Goal: Task Accomplishment & Management: Manage account settings

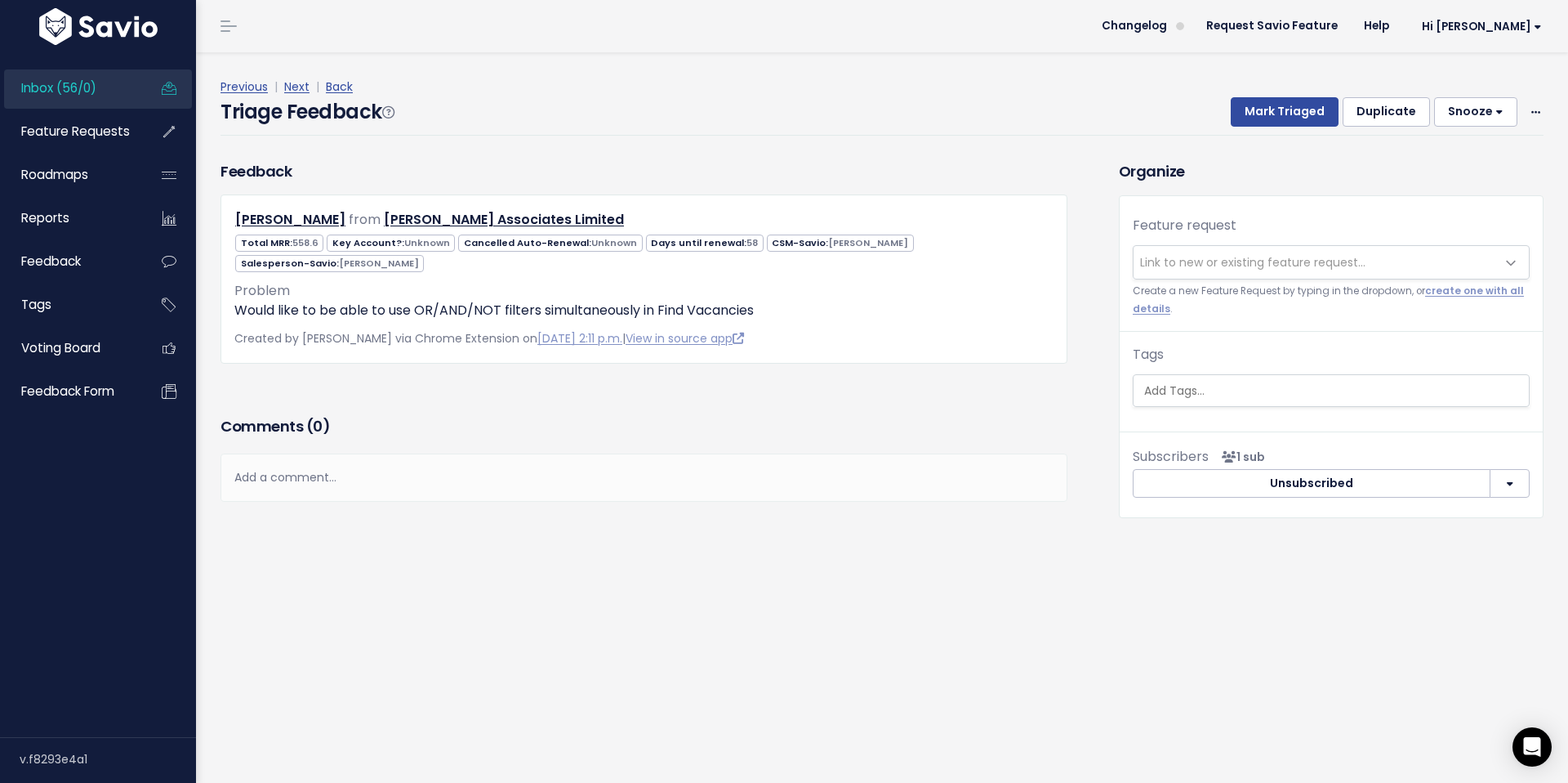
click at [75, 87] on span "Inbox (56/0)" at bounding box center [59, 88] width 75 height 18
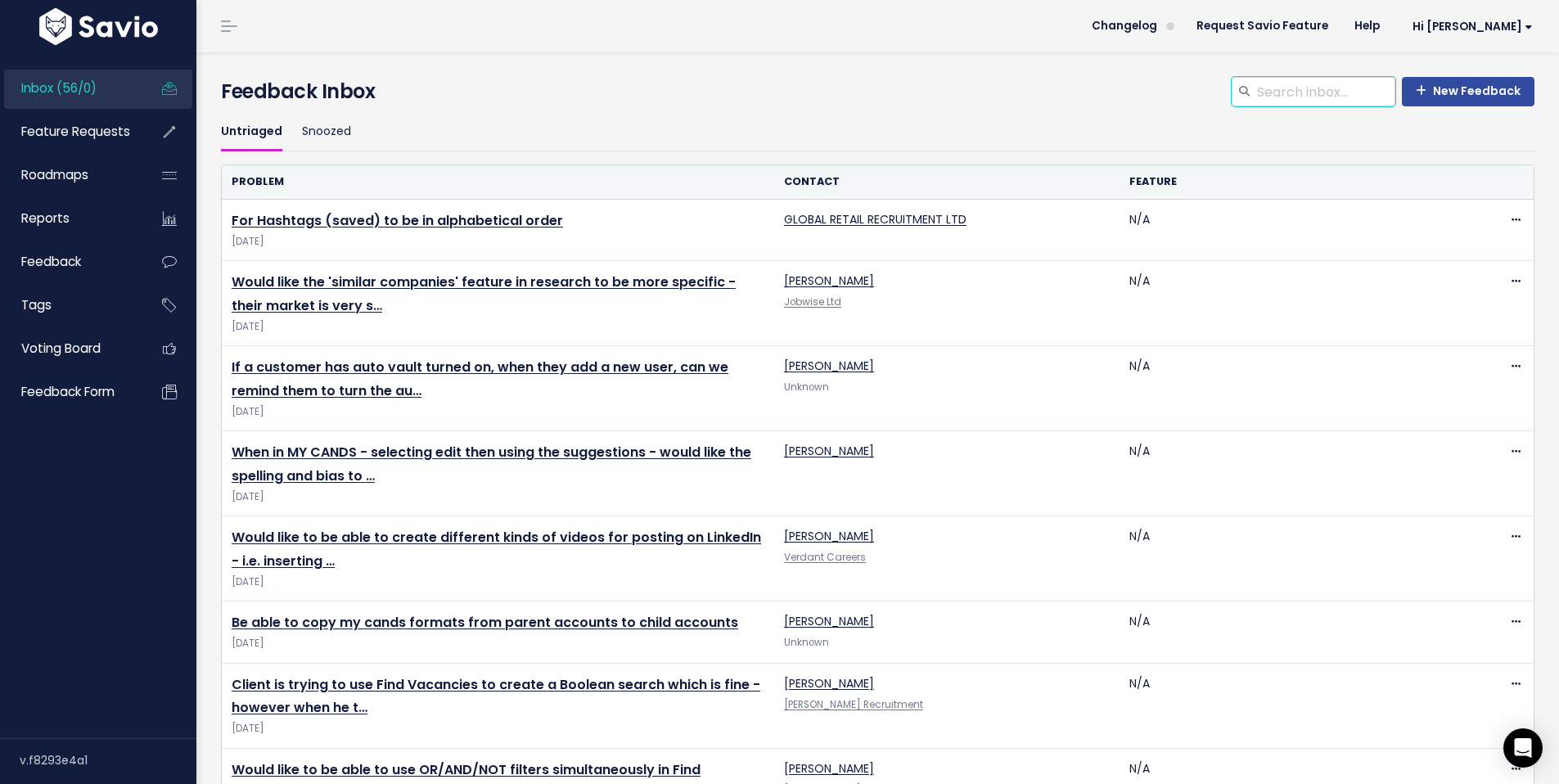
click at [1318, 90] on input "search" at bounding box center [1325, 92] width 140 height 29
type input "font"
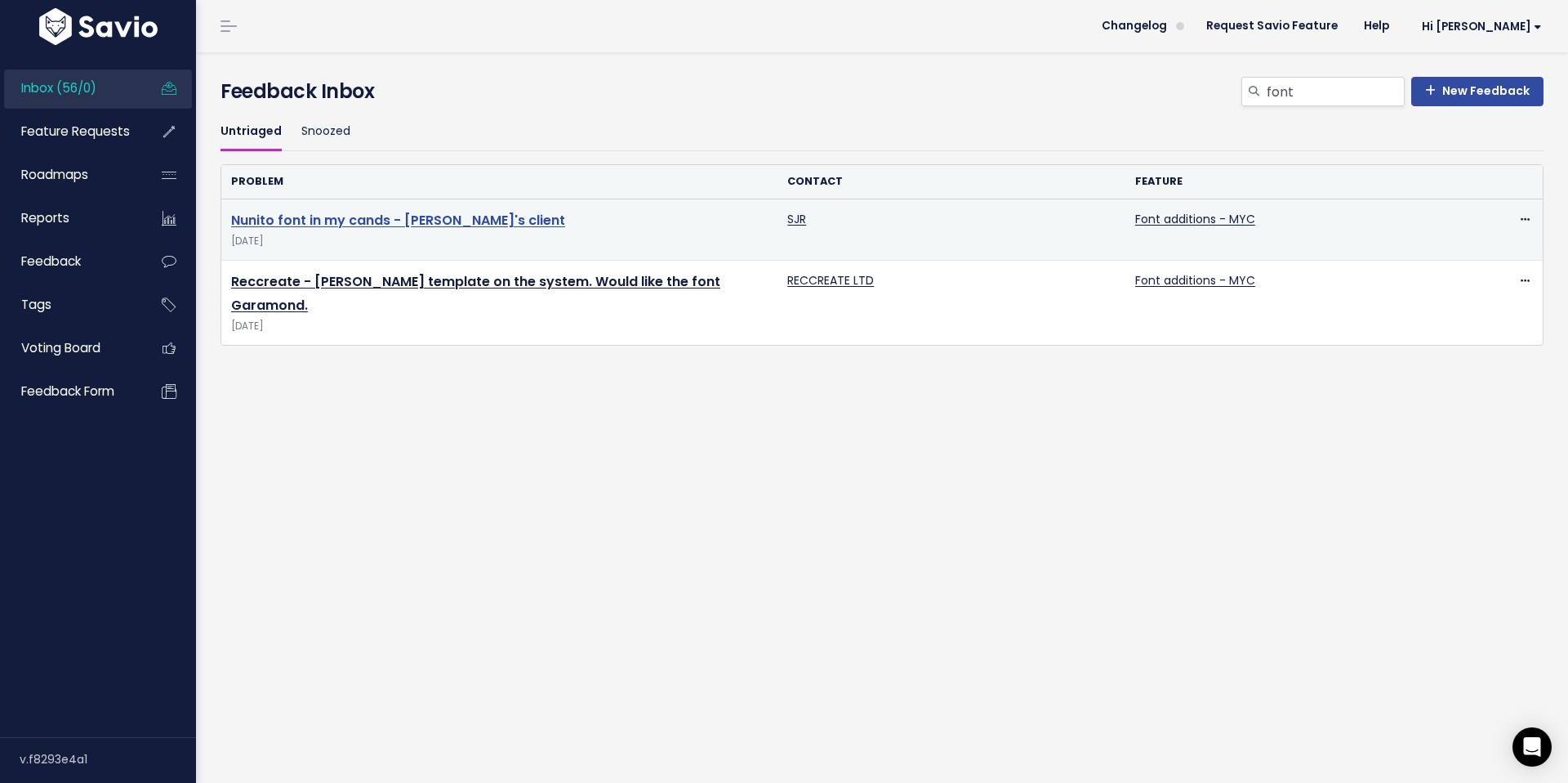
click at [407, 224] on link "Nunito font in my cands - [PERSON_NAME]'s client" at bounding box center [399, 220] width 334 height 19
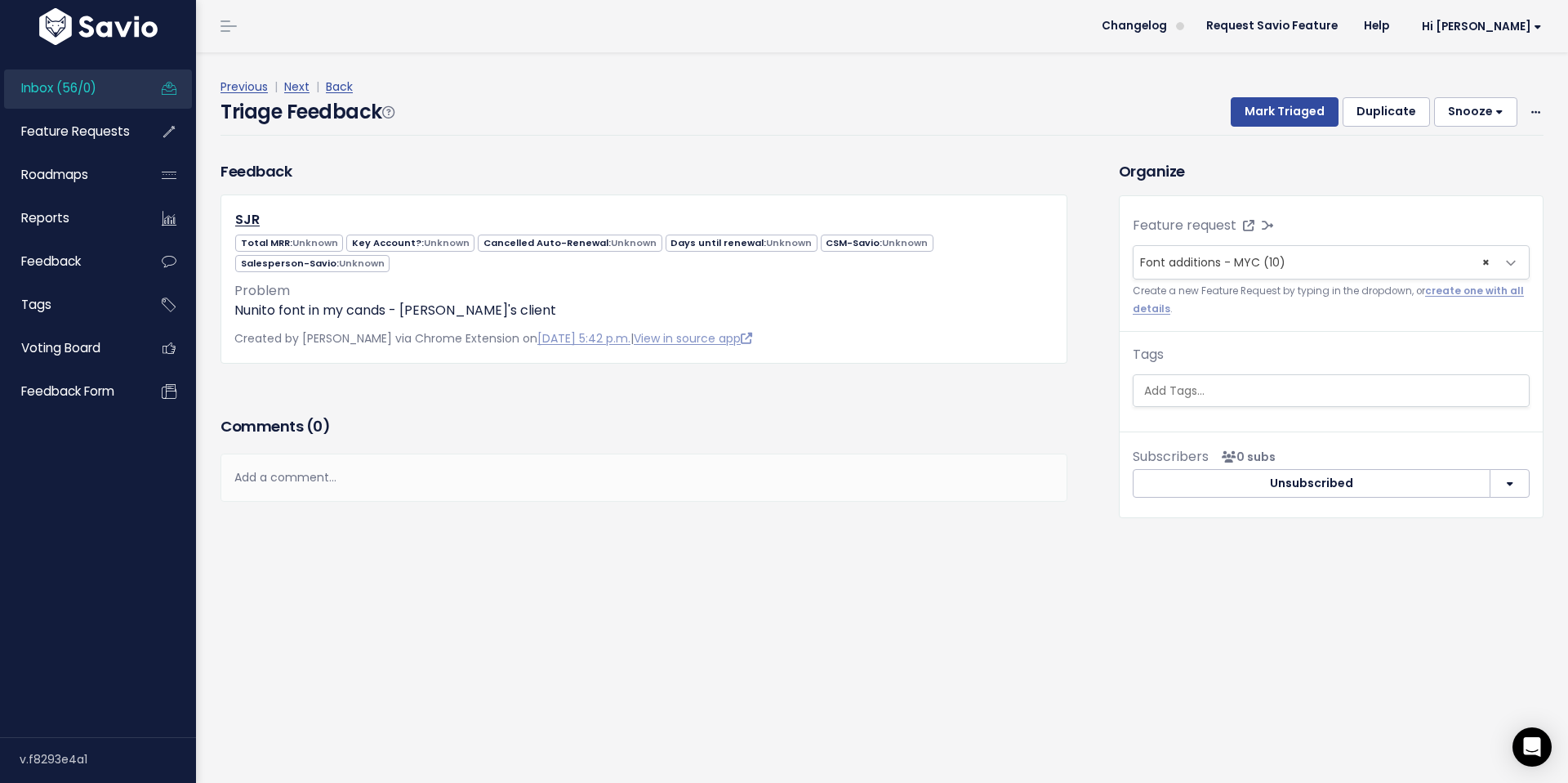
click at [473, 472] on div "Add a comment..." at bounding box center [644, 477] width 847 height 48
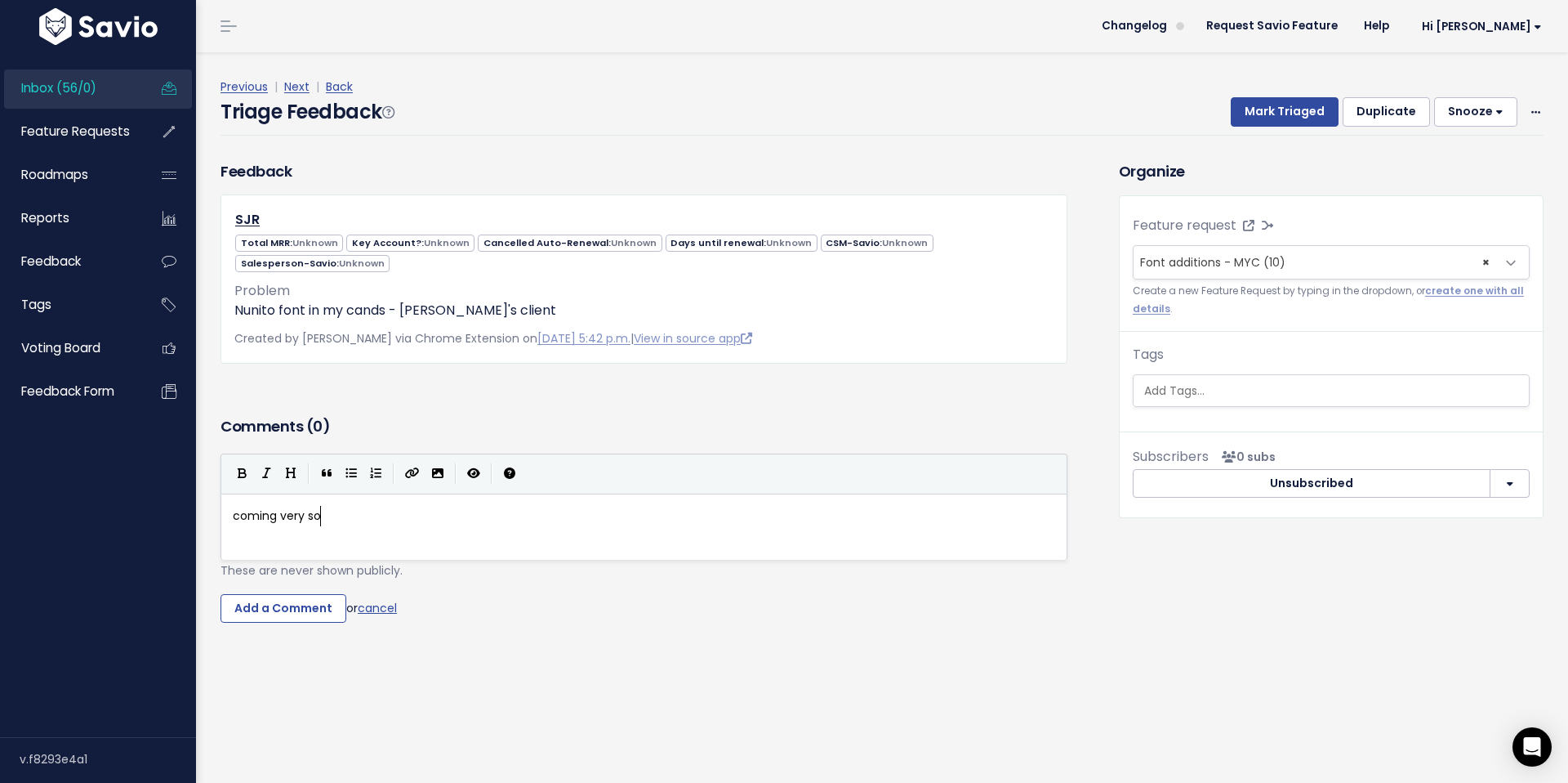
type textarea "coming very soon"
click at [558, 519] on pre "coming very soon" at bounding box center [650, 515] width 841 height 21
click at [443, 547] on body "Inbox (56/0) Feature Requests Roadmaps ×" at bounding box center [784, 391] width 1568 height 783
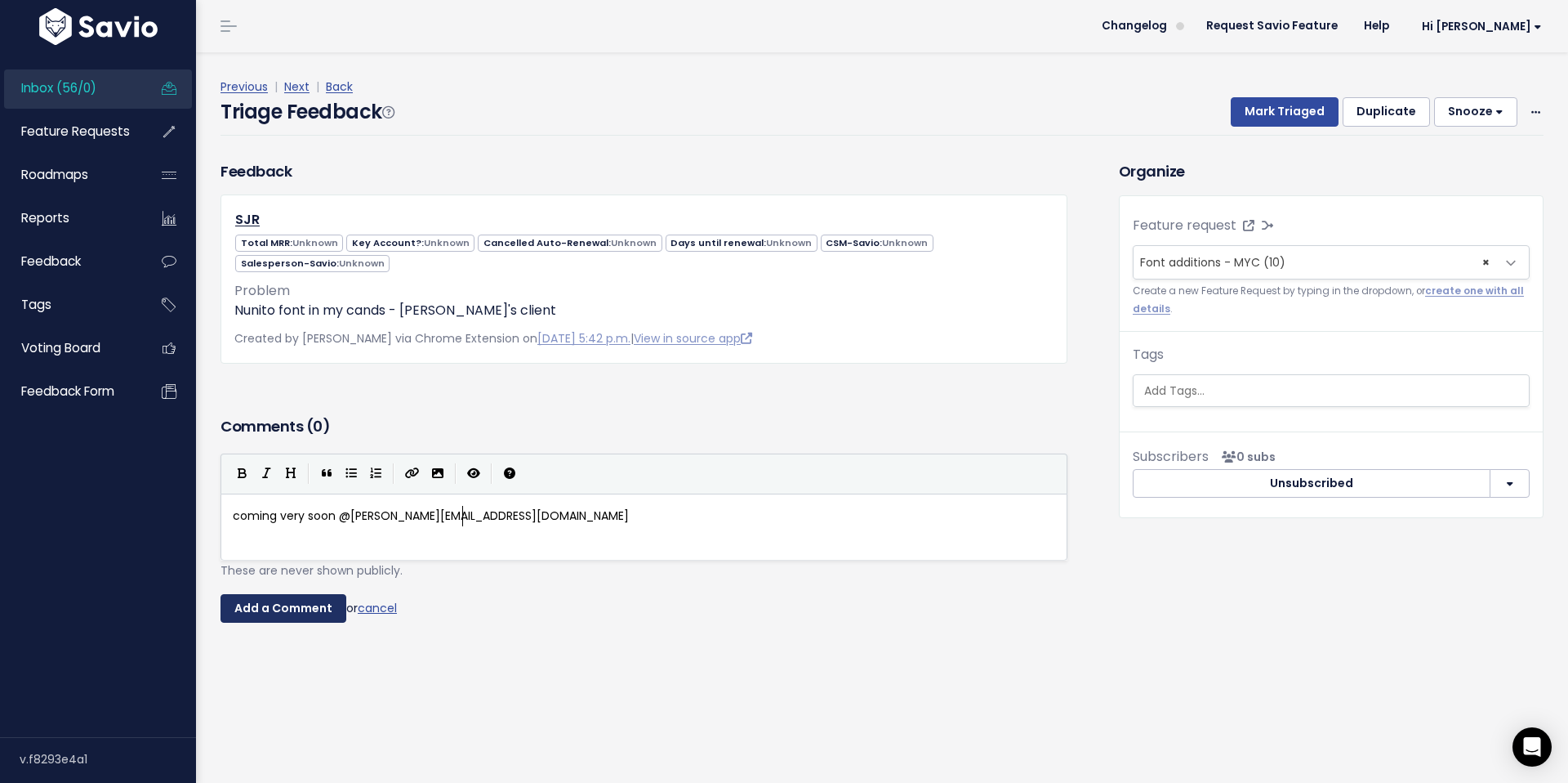
type textarea "@lyndsay@paiger.co"
drag, startPoint x: 286, startPoint y: 611, endPoint x: 312, endPoint y: 604, distance: 26.9
click at [286, 611] on input "Add a Comment" at bounding box center [283, 609] width 126 height 29
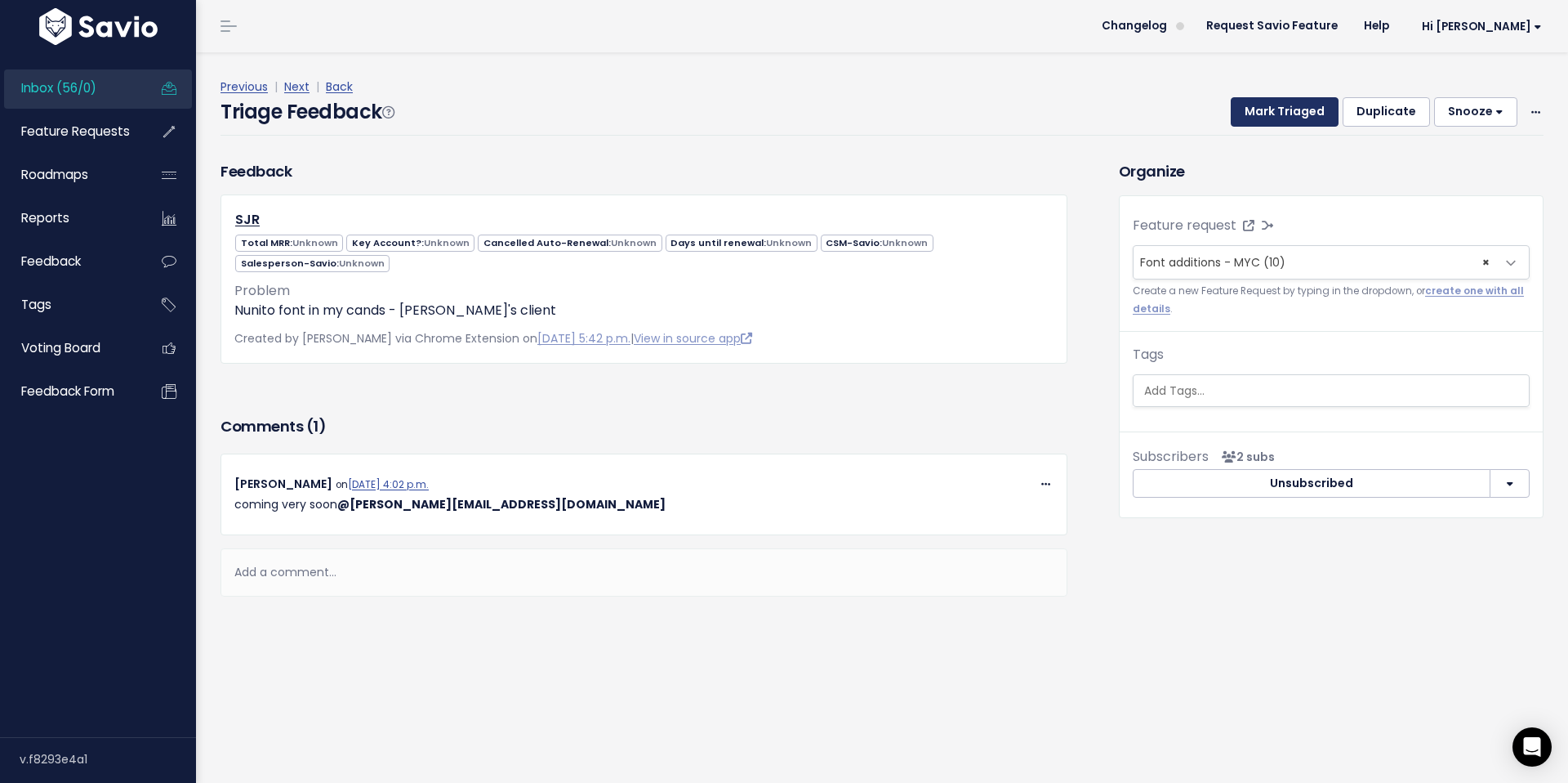
click at [1293, 108] on button "Mark Triaged" at bounding box center [1285, 111] width 107 height 29
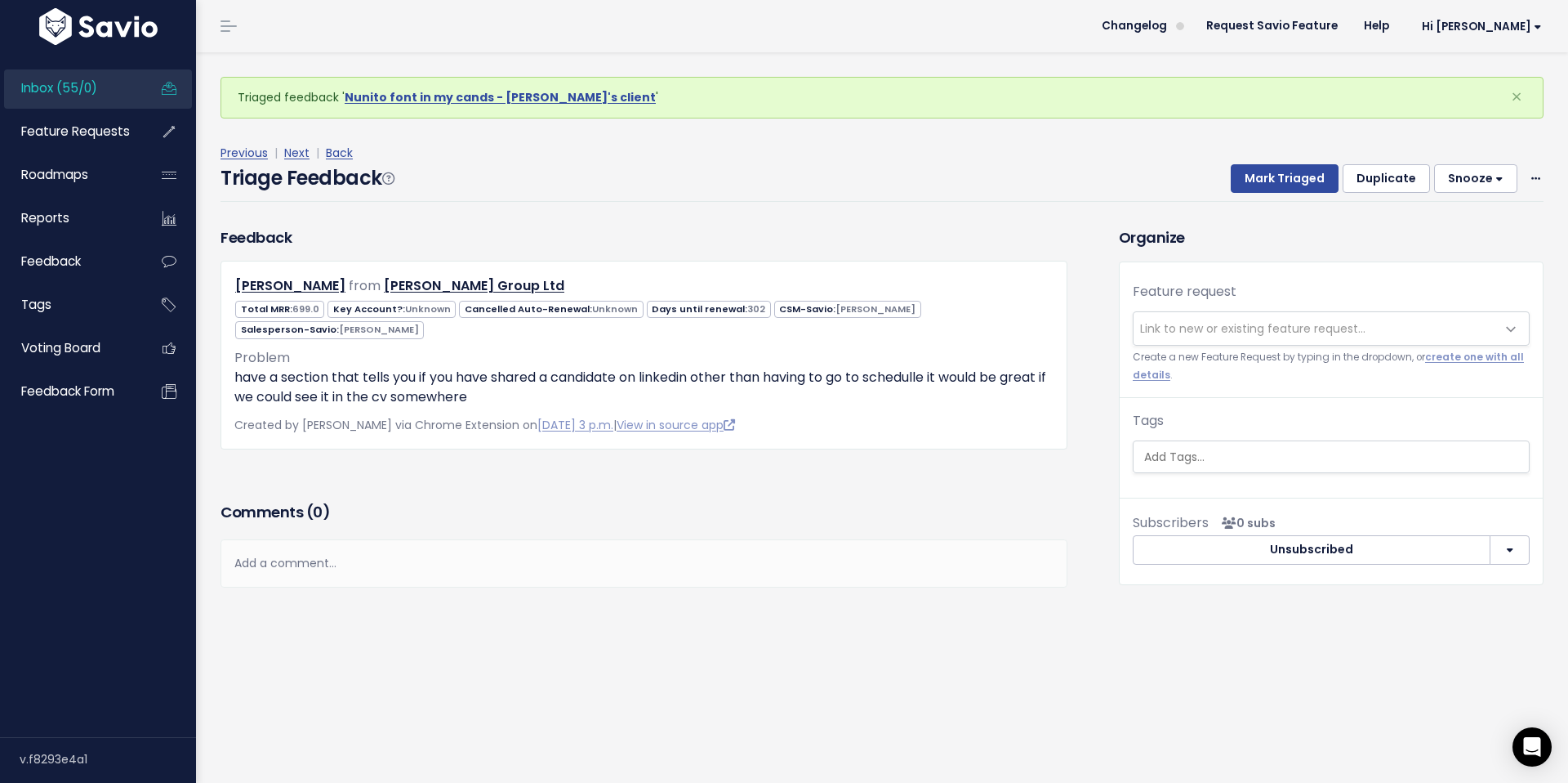
click at [61, 99] on link "Inbox (55/0)" at bounding box center [69, 88] width 132 height 37
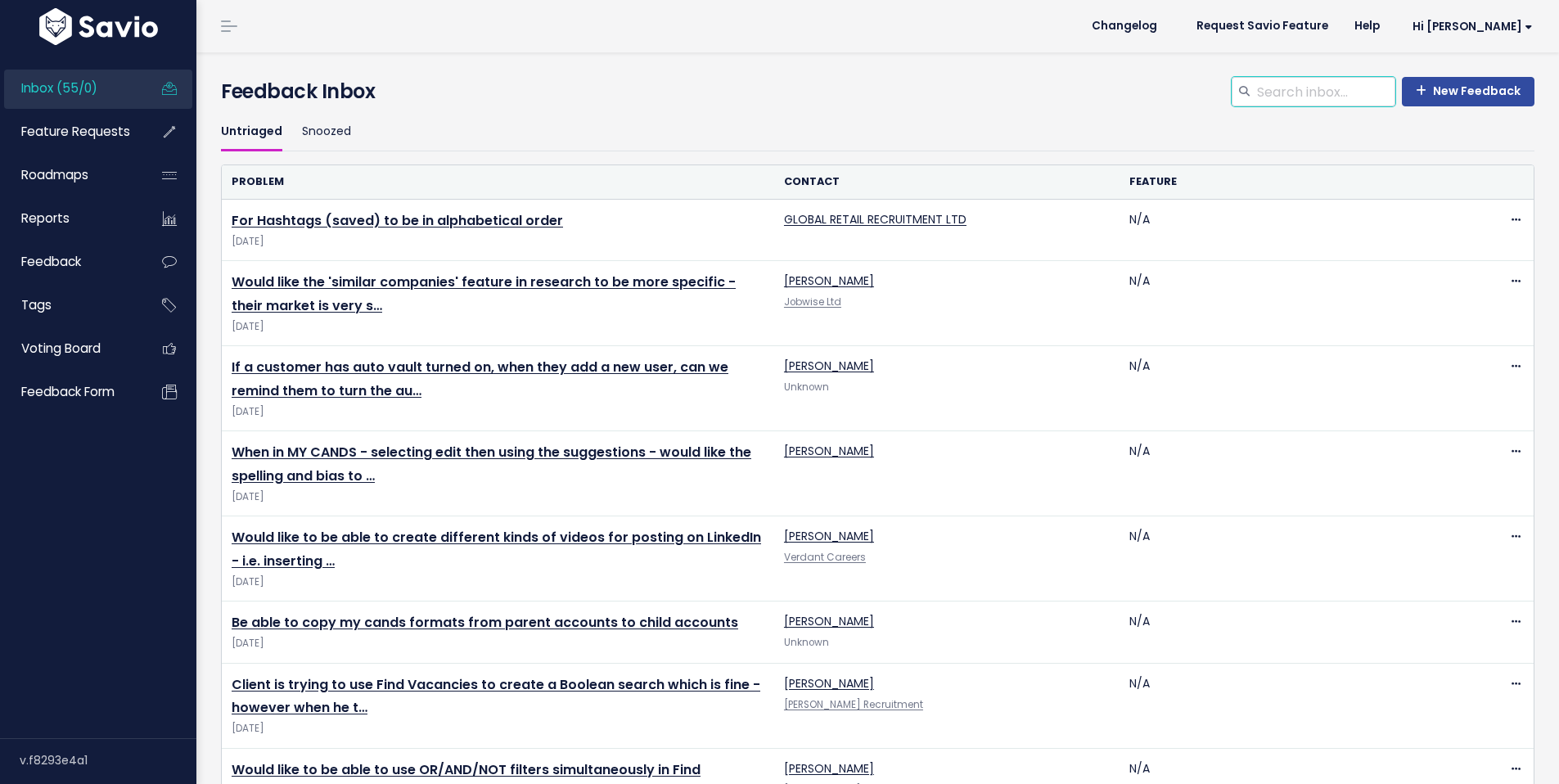
click at [1274, 93] on input "search" at bounding box center [1325, 92] width 140 height 29
type input "font"
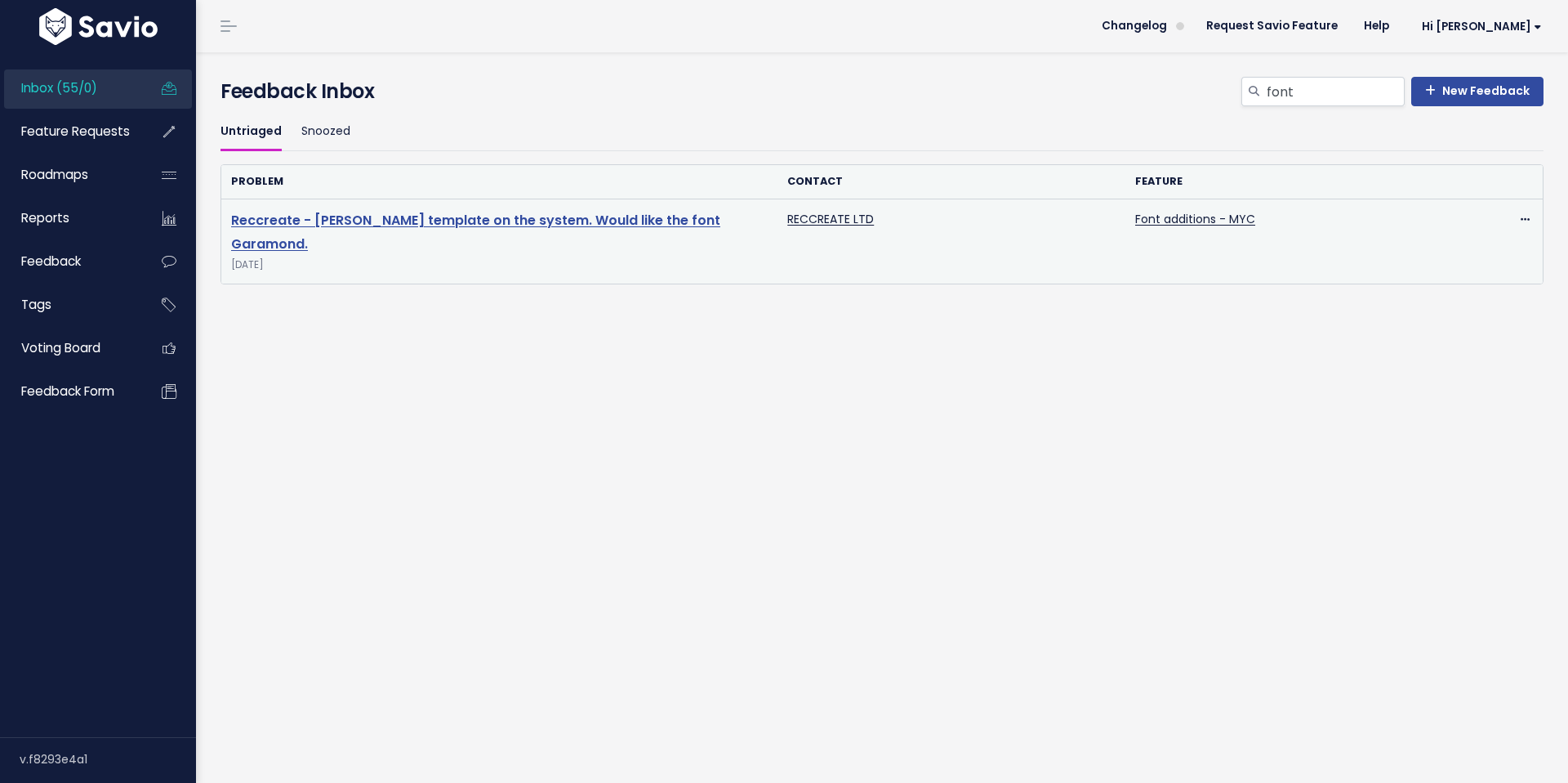
click at [415, 217] on link "Reccreate - [PERSON_NAME] template on the system. Would like the font Garamond." at bounding box center [476, 232] width 489 height 42
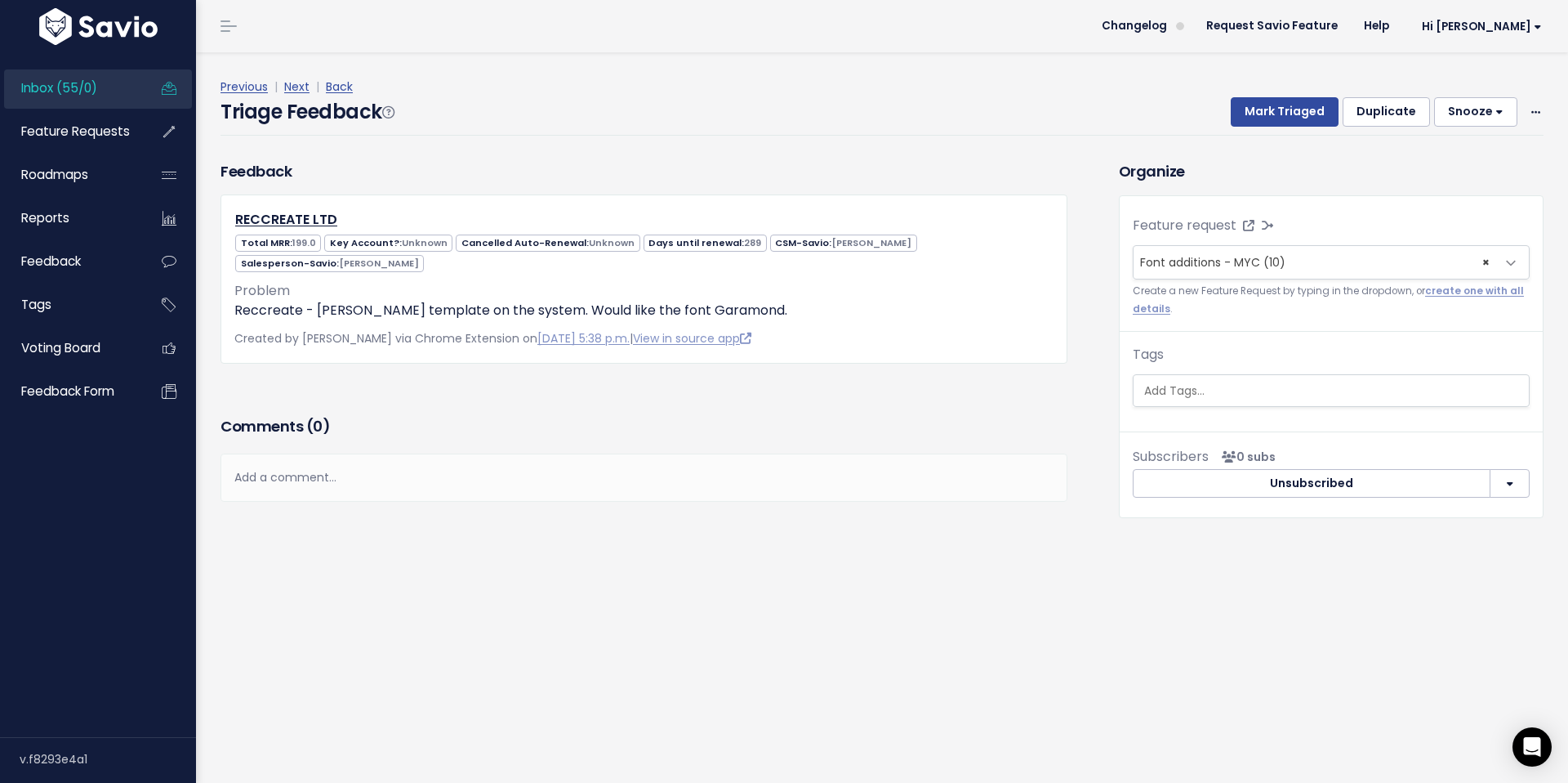
click at [570, 463] on div "Add a comment..." at bounding box center [644, 477] width 847 height 48
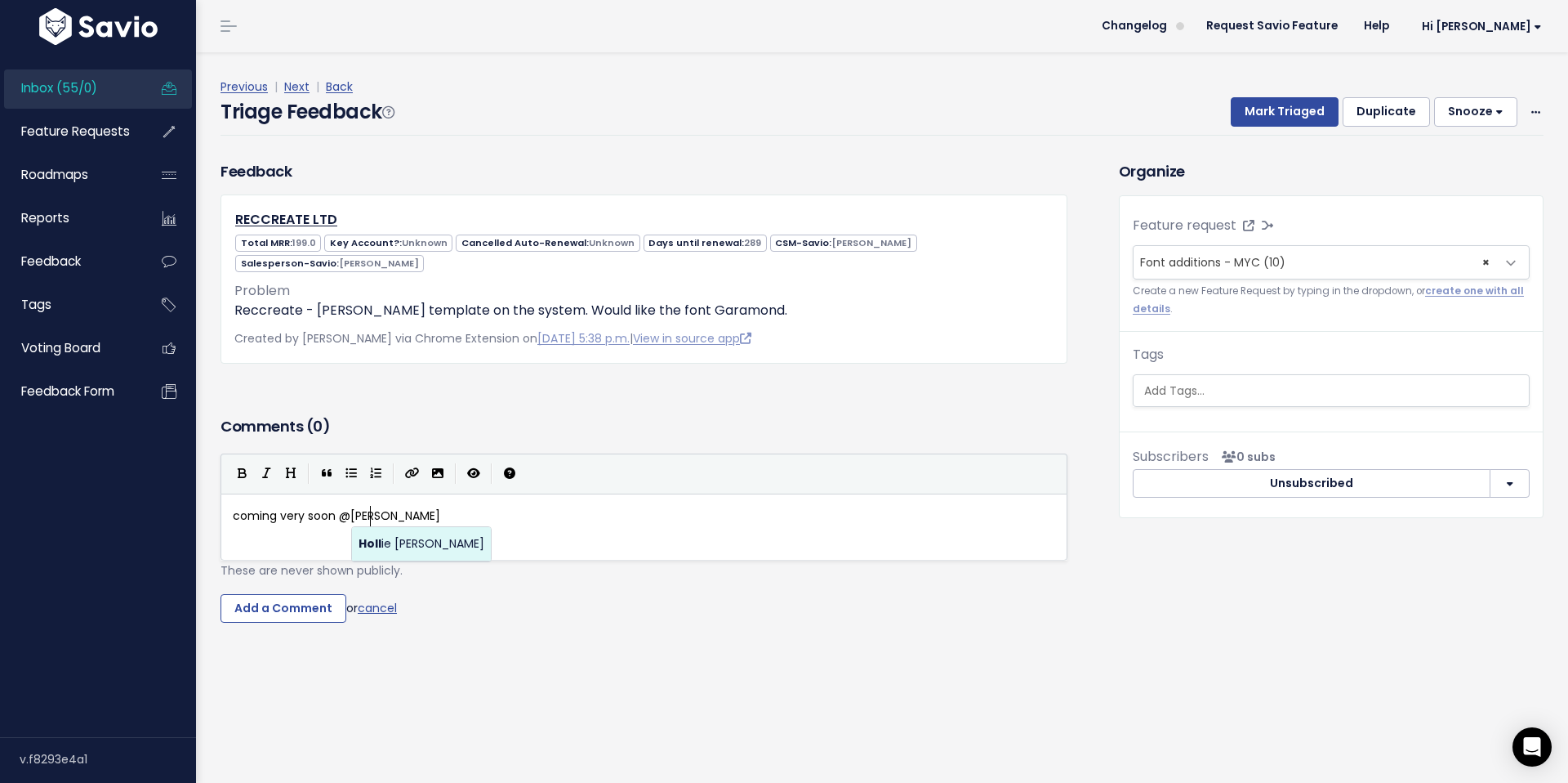
scroll to position [6, 140]
click at [415, 546] on body "Inbox (55/0) Feature Requests Roadmaps ×" at bounding box center [784, 391] width 1568 height 783
type textarea "coming very soon @hollie@paiger.co"
click at [294, 605] on input "Add a Comment" at bounding box center [283, 609] width 126 height 29
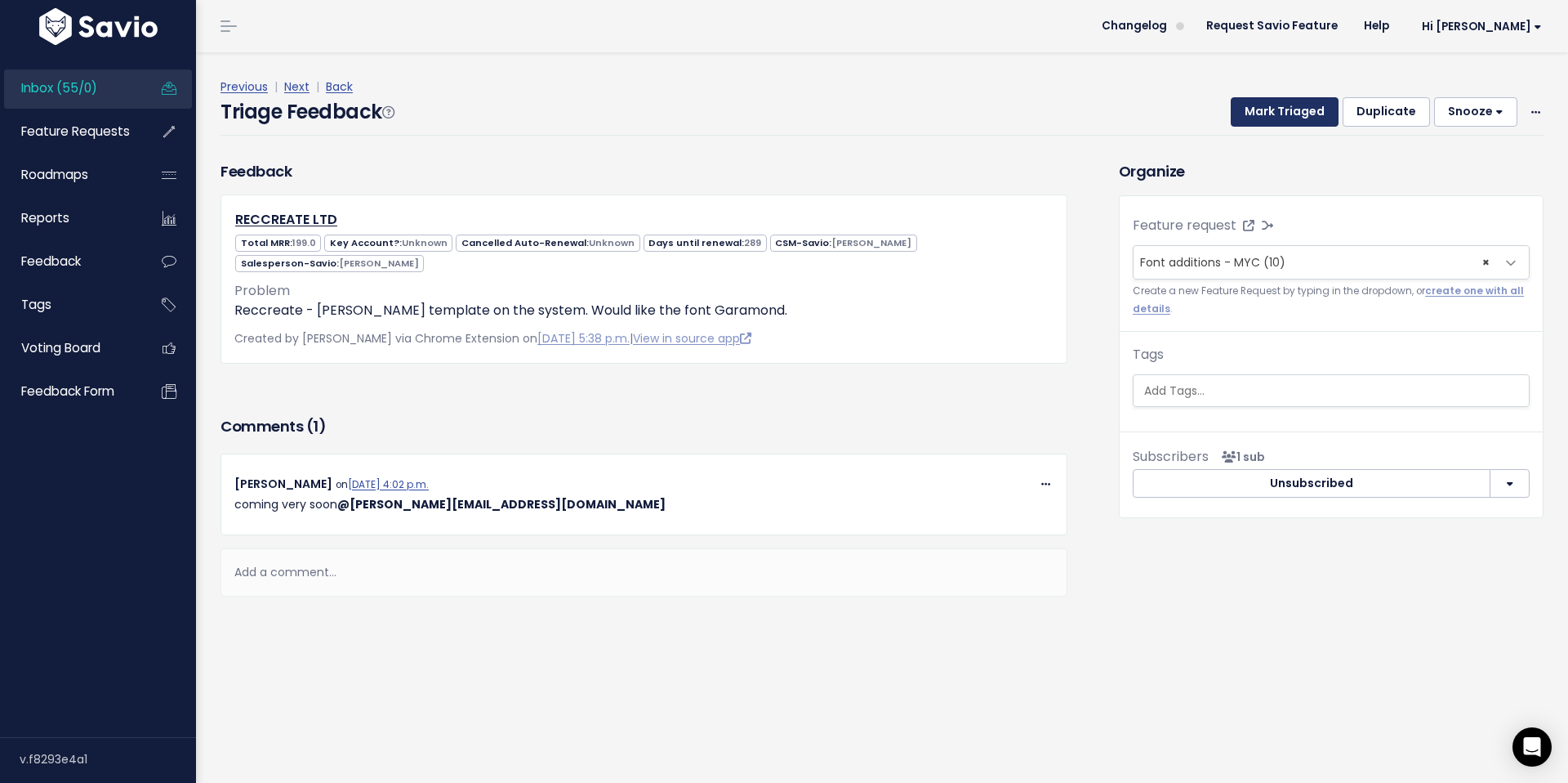
click at [1265, 110] on button "Mark Triaged" at bounding box center [1285, 111] width 107 height 29
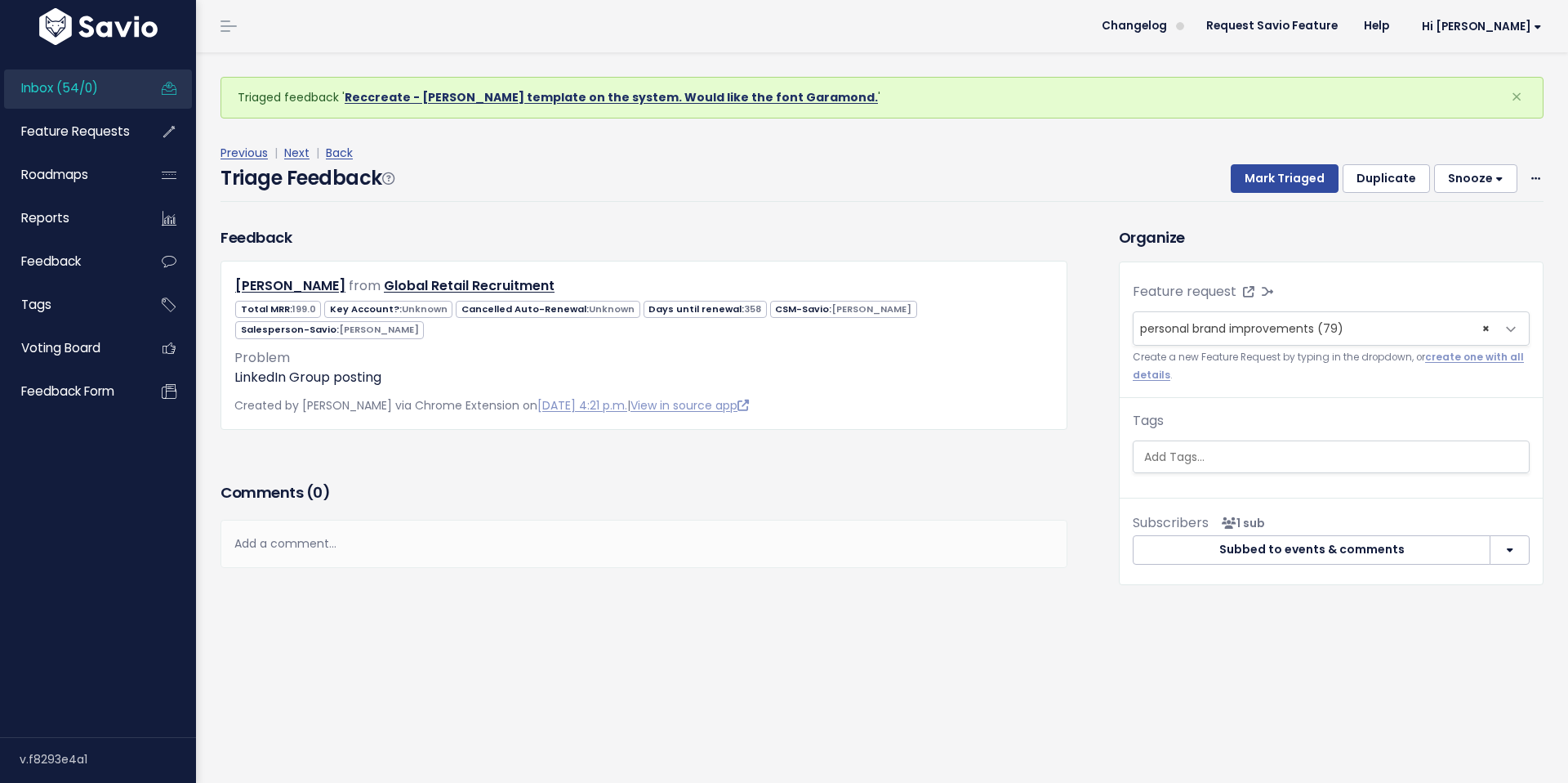
click at [549, 103] on link "Reccreate - [PERSON_NAME] template on the system. Would like the font Garamond." at bounding box center [612, 97] width 533 height 17
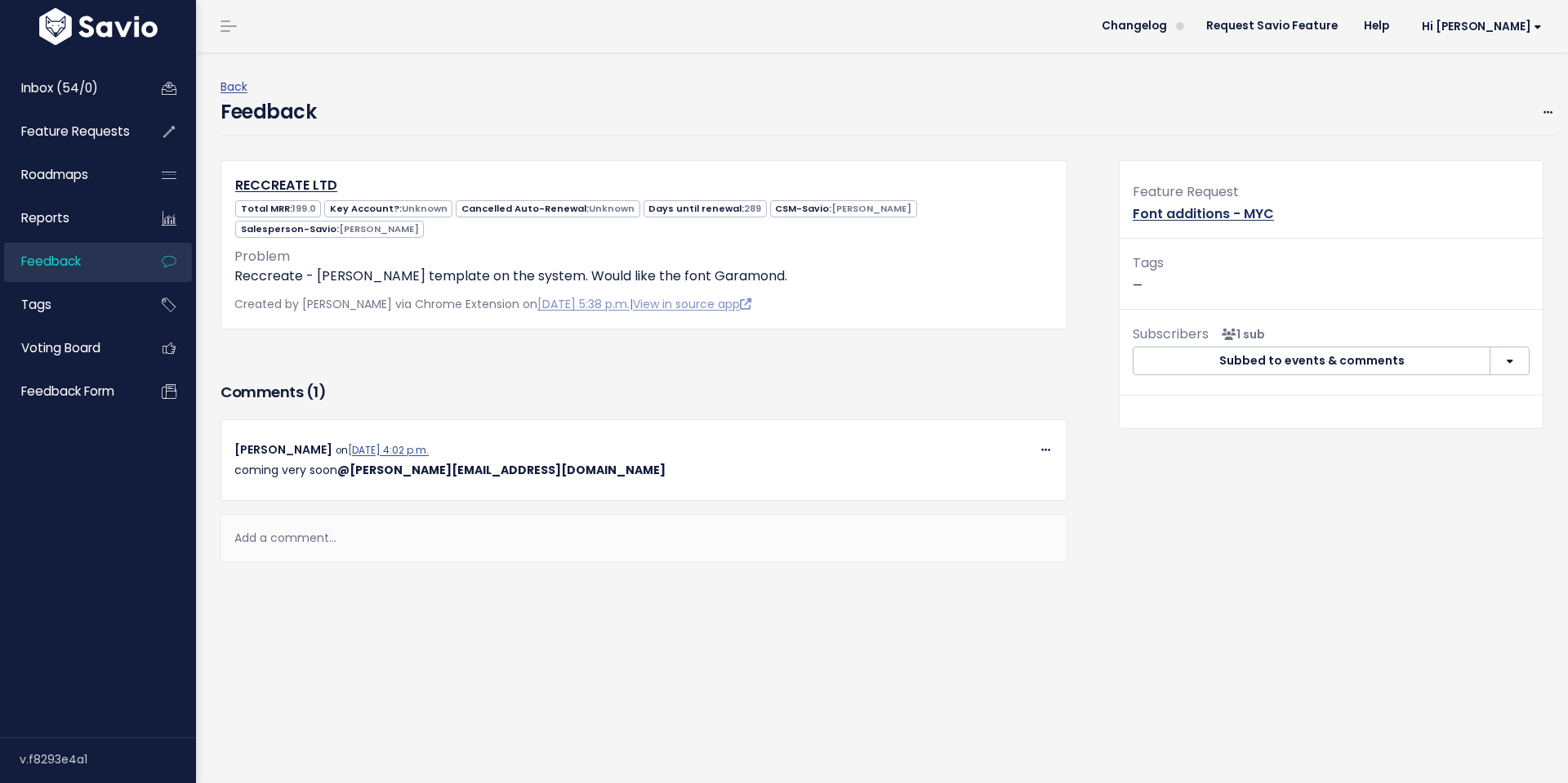
click at [1184, 209] on link "Font additions - MYC" at bounding box center [1203, 213] width 142 height 19
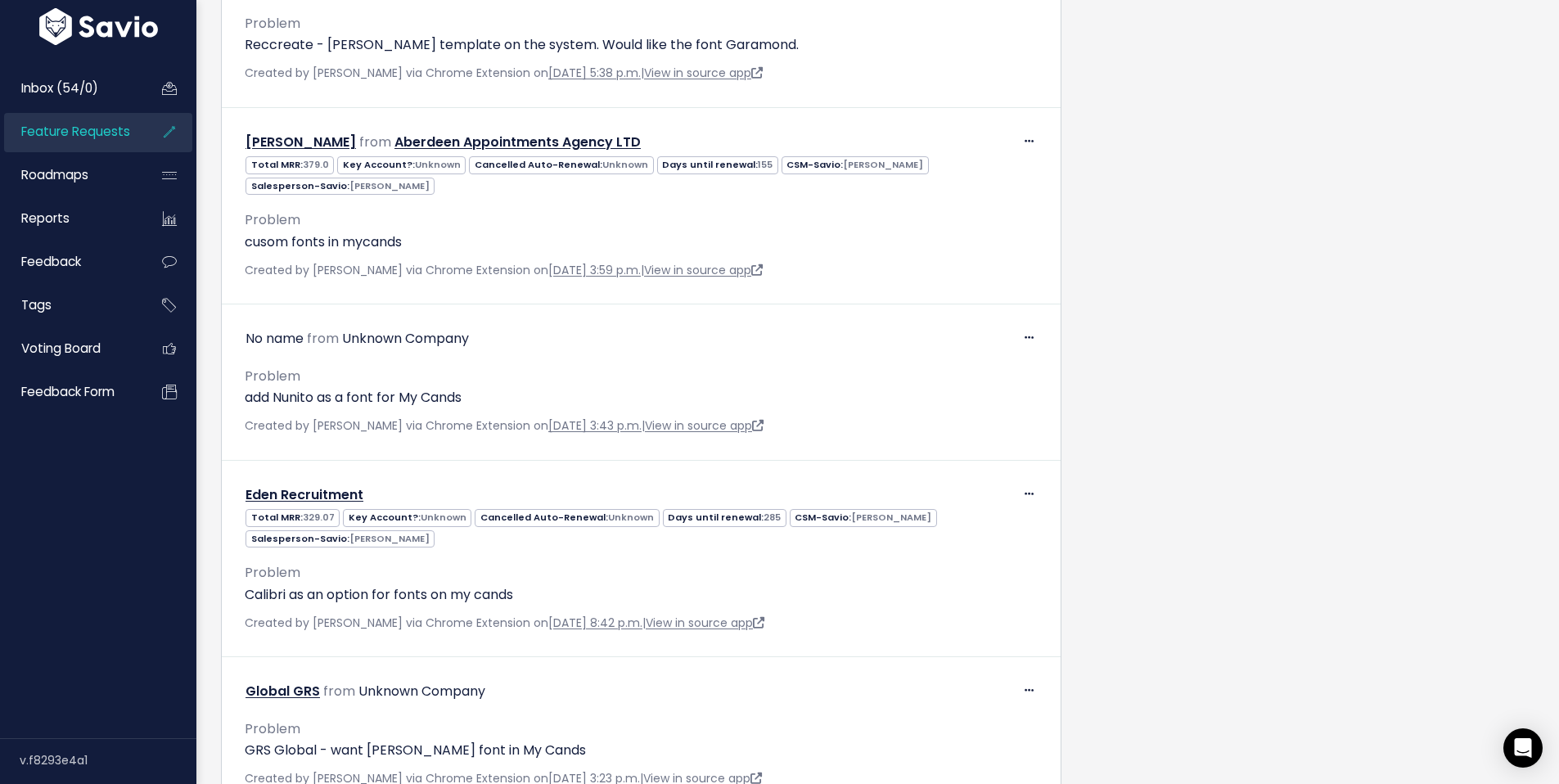
scroll to position [1171, 0]
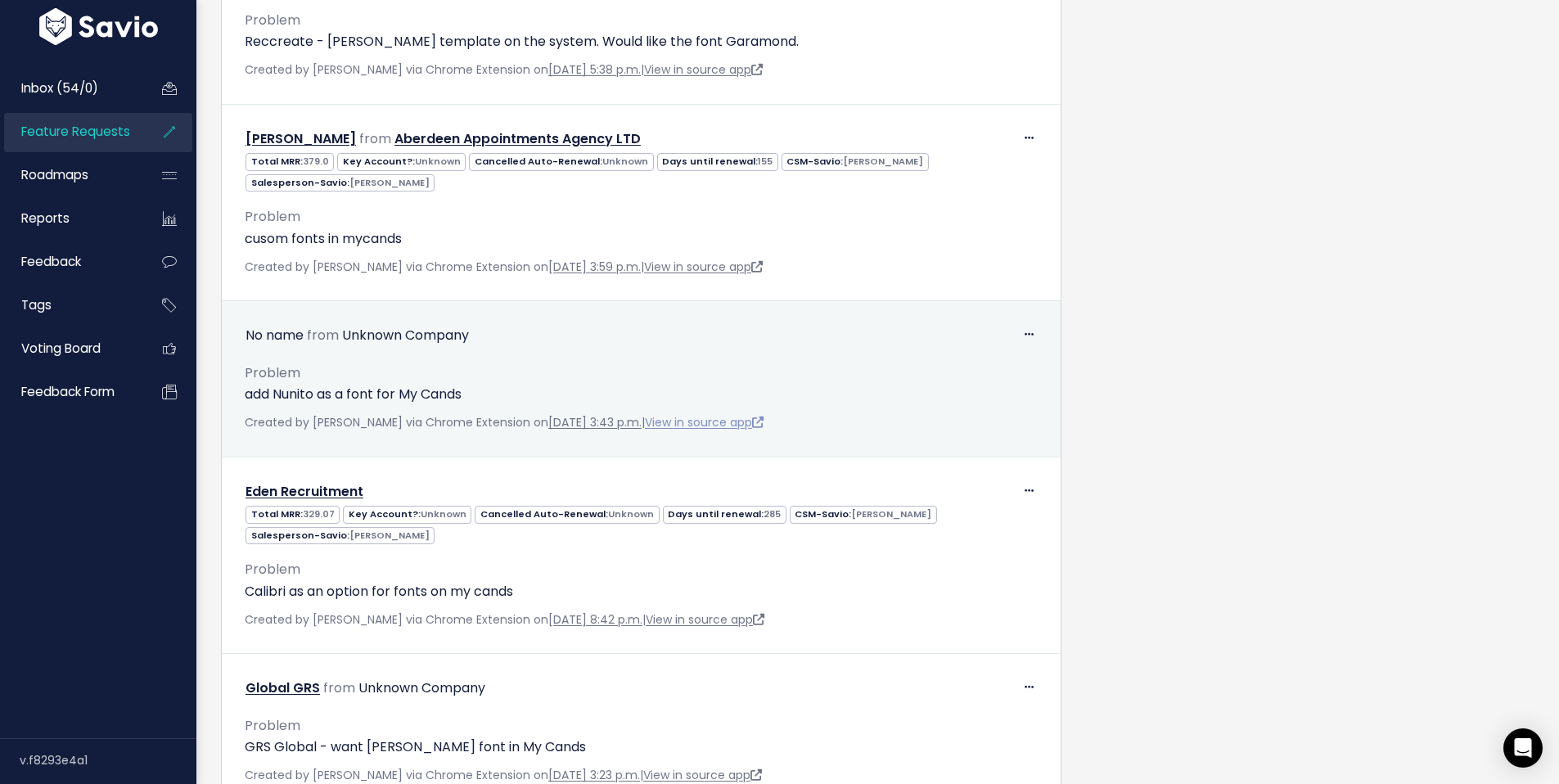
click at [764, 431] on link "View in source app" at bounding box center [704, 422] width 118 height 17
